Goal: Transaction & Acquisition: Purchase product/service

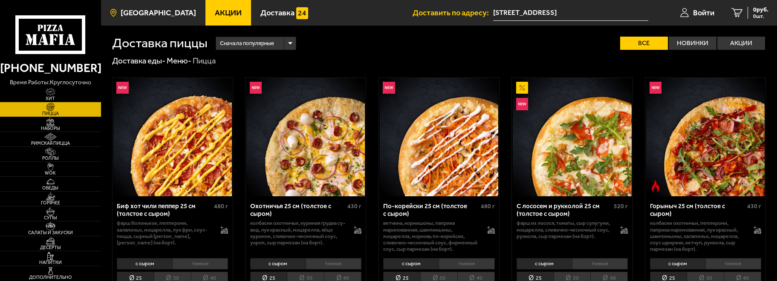
click at [159, 9] on span "[GEOGRAPHIC_DATA]" at bounding box center [158, 13] width 75 height 8
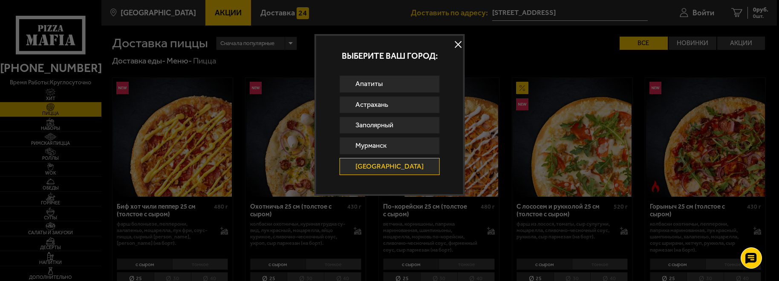
click at [386, 164] on link "[GEOGRAPHIC_DATA]" at bounding box center [389, 166] width 100 height 17
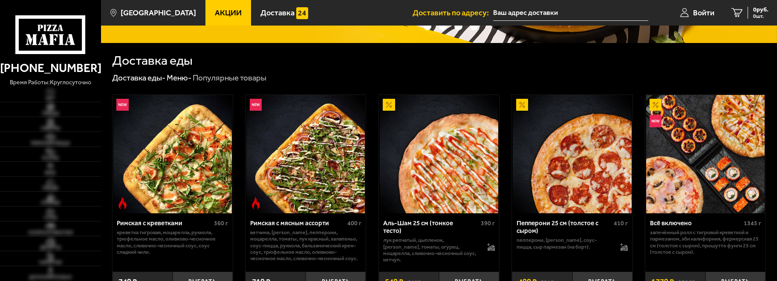
scroll to position [213, 0]
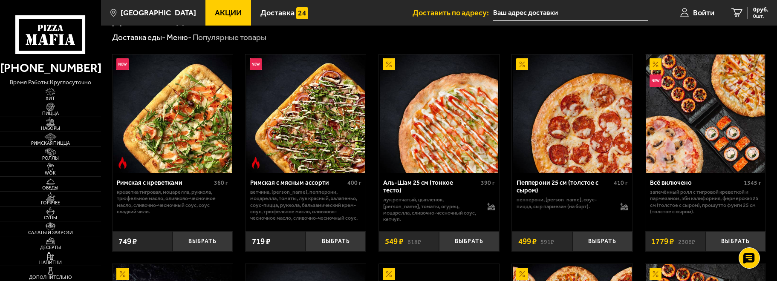
click at [215, 13] on span "Акции" at bounding box center [228, 13] width 27 height 8
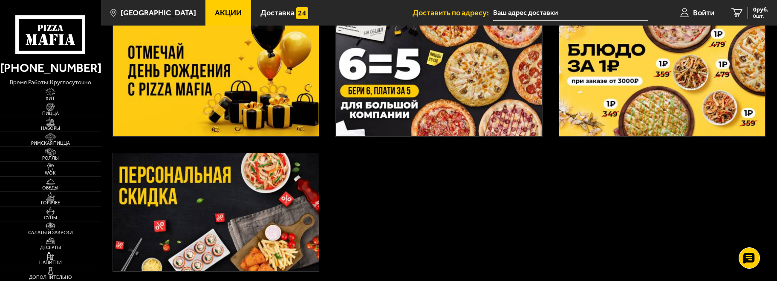
scroll to position [180, 0]
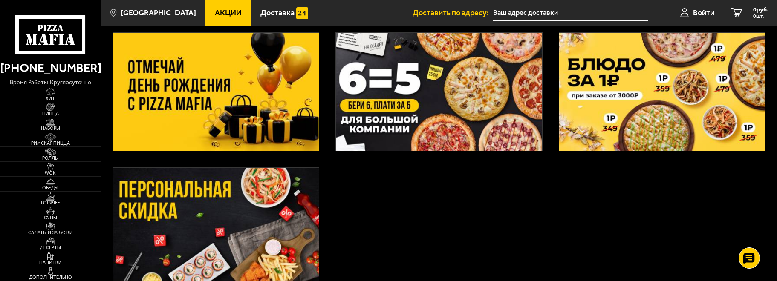
click at [640, 219] on div "3 пиццы за 1365 рублей 🍕" at bounding box center [439, 98] width 676 height 425
click at [52, 124] on img at bounding box center [50, 122] width 31 height 8
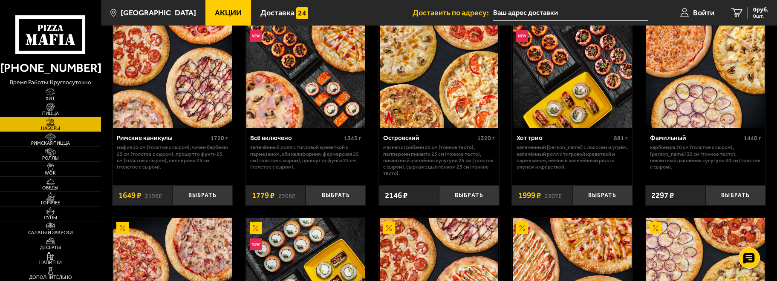
scroll to position [1105, 0]
